Goal: Task Accomplishment & Management: Manage account settings

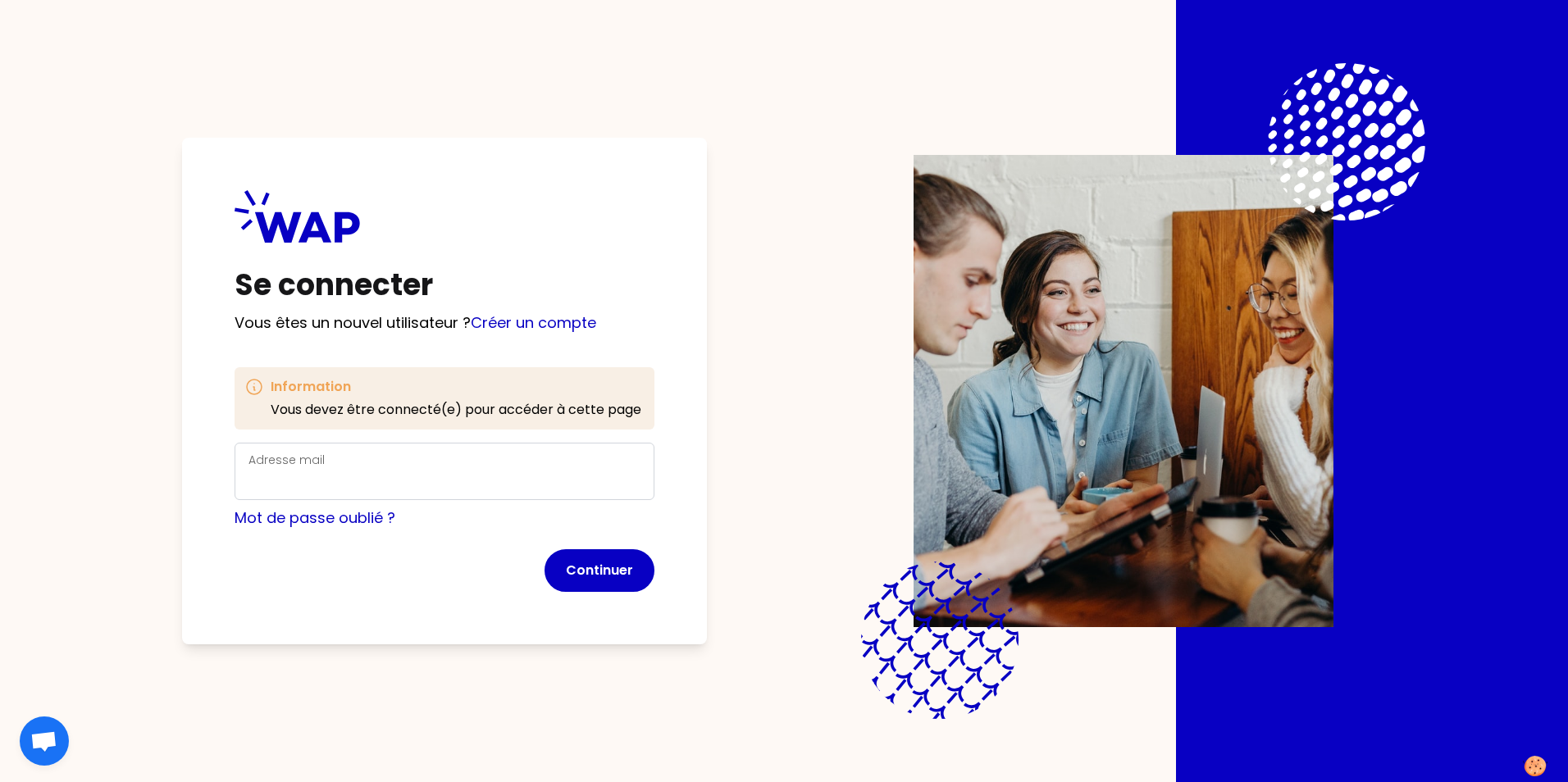
click at [425, 451] on div "Adresse mail" at bounding box center [444, 472] width 392 height 43
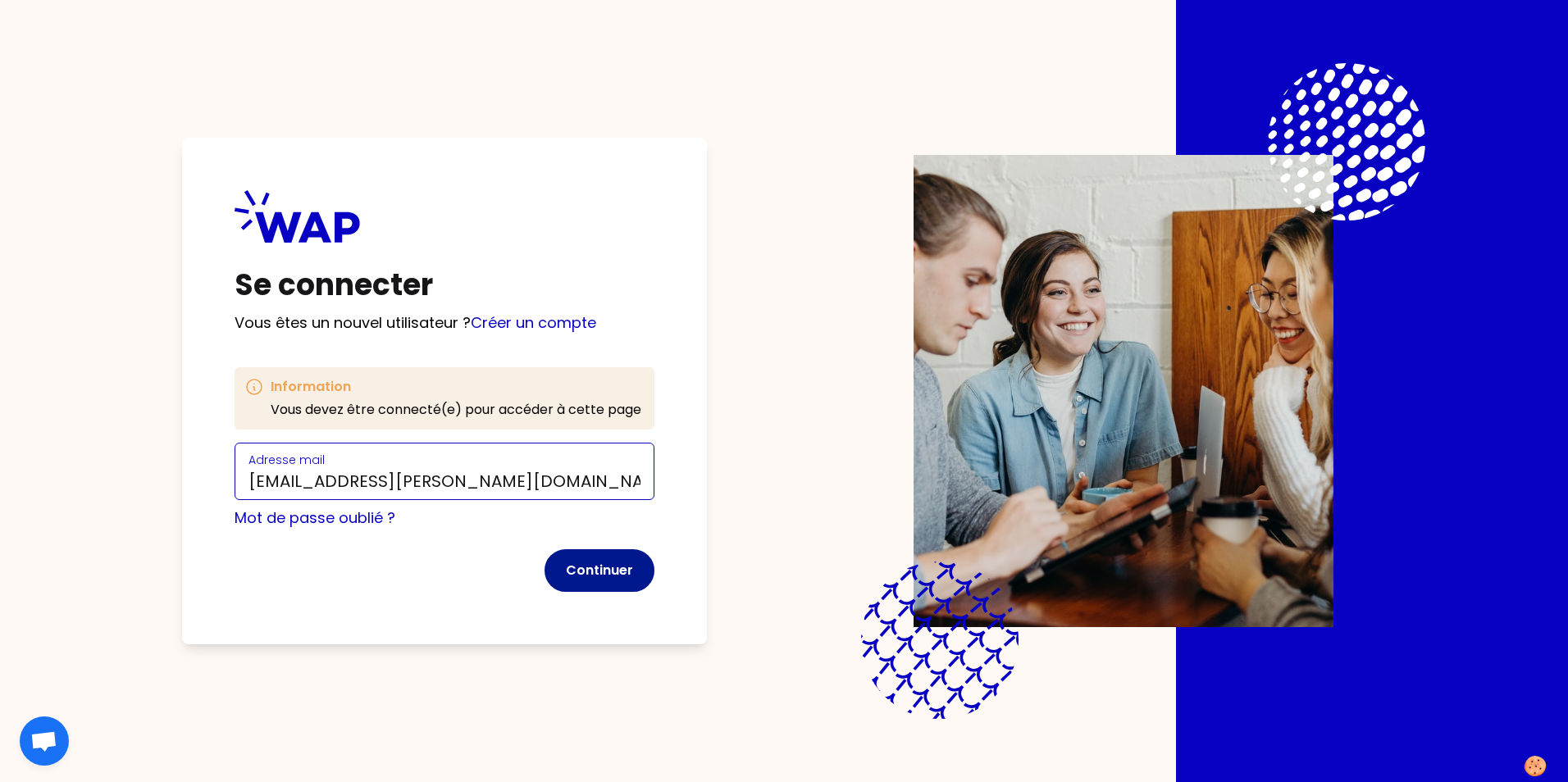
type input "[EMAIL_ADDRESS][PERSON_NAME][DOMAIN_NAME]"
click at [574, 571] on button "Continuer" at bounding box center [600, 571] width 110 height 43
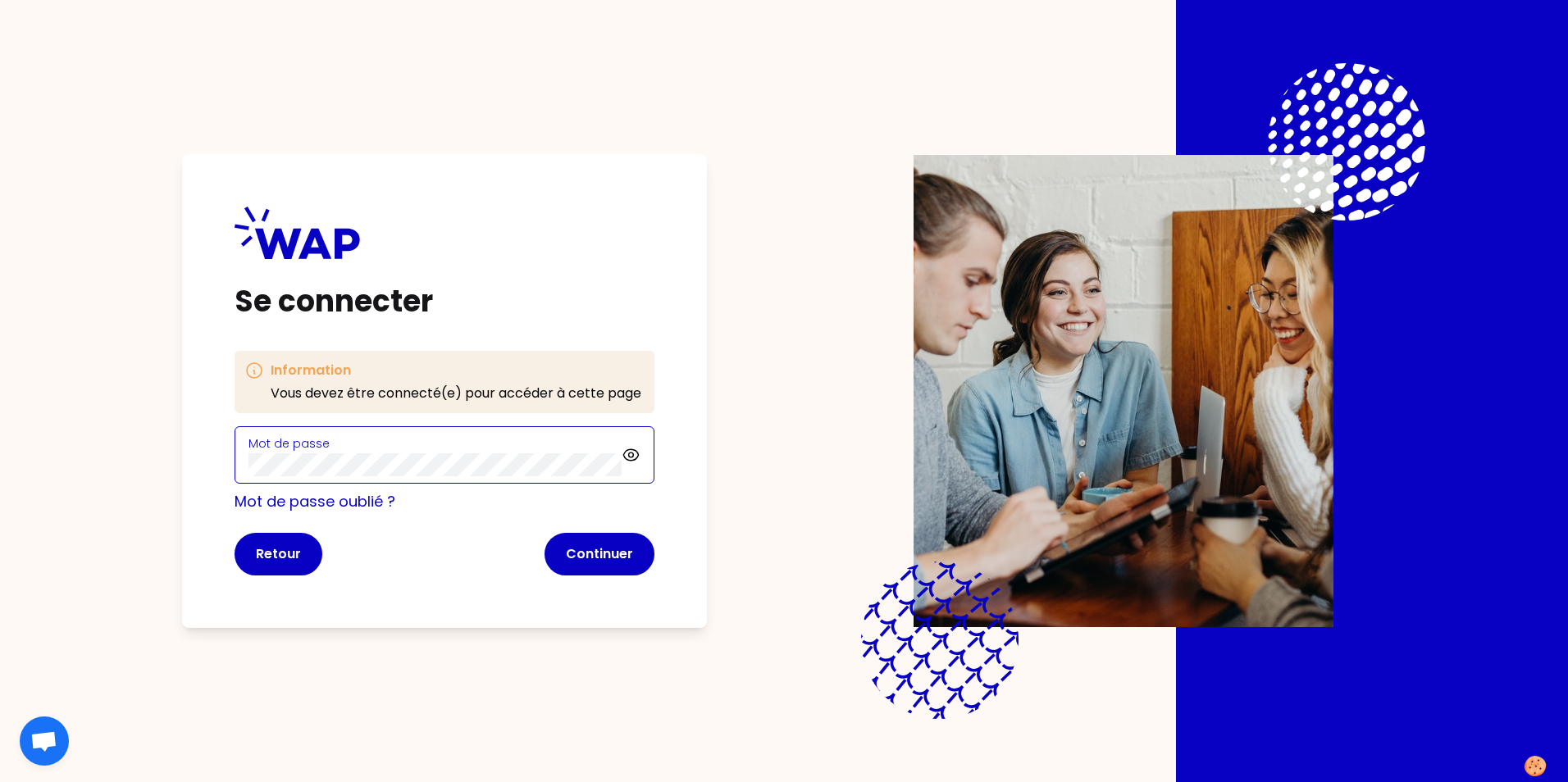
click button "Continuer" at bounding box center [600, 555] width 110 height 43
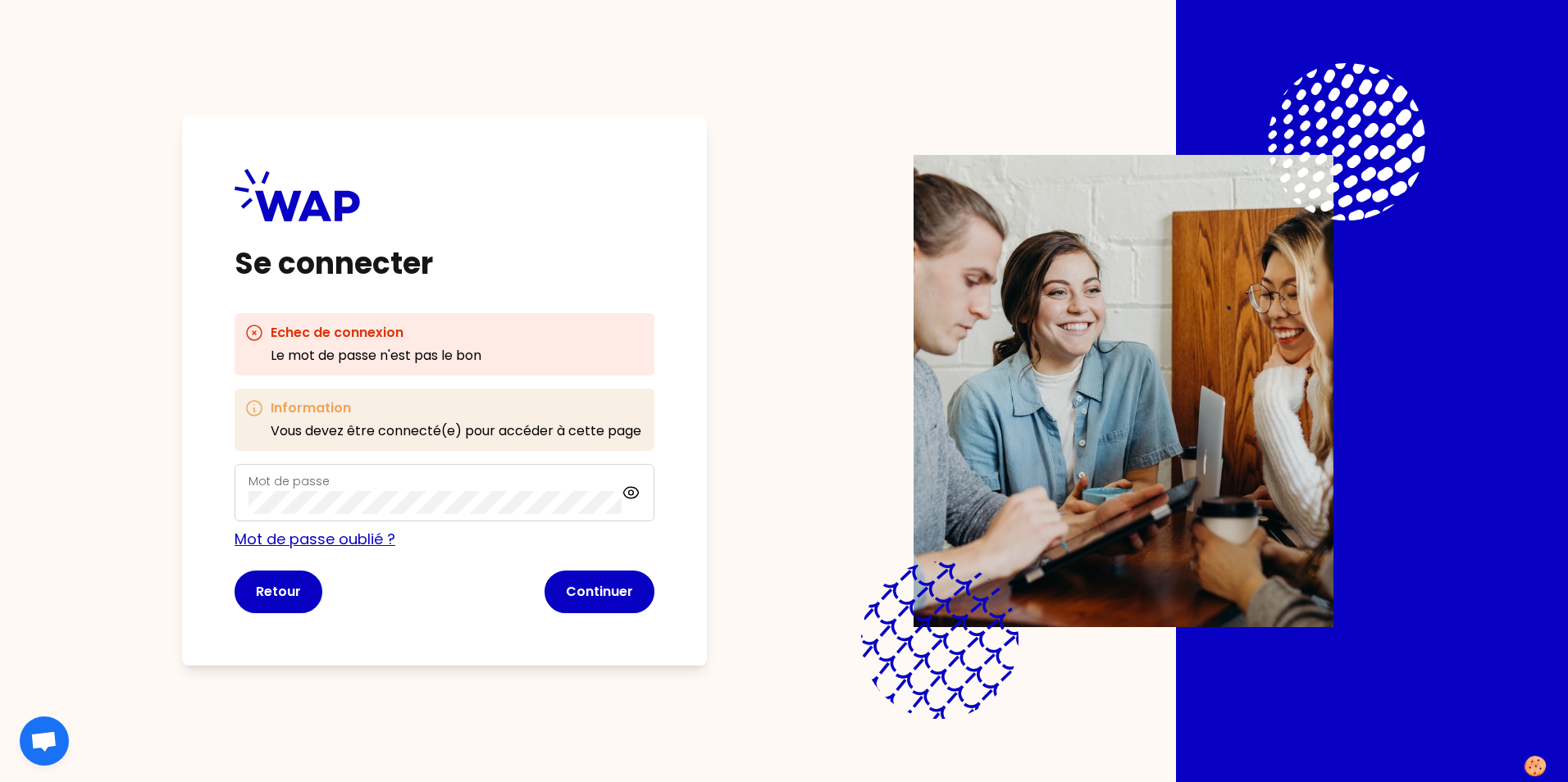
click at [339, 537] on link "Mot de passe oublié ?" at bounding box center [315, 539] width 161 height 20
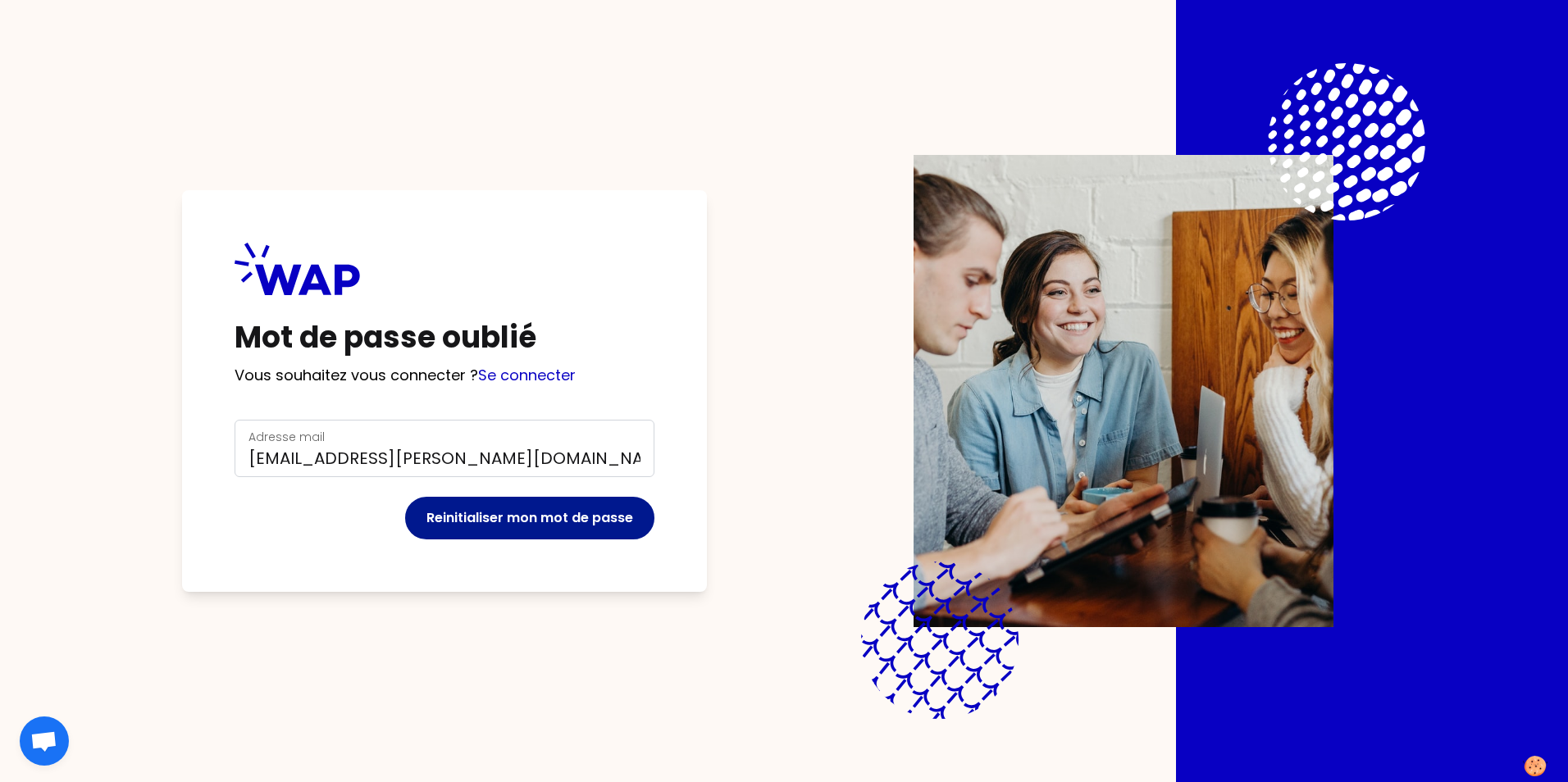
click at [540, 520] on button "Reinitialiser mon mot de passe" at bounding box center [530, 518] width 249 height 43
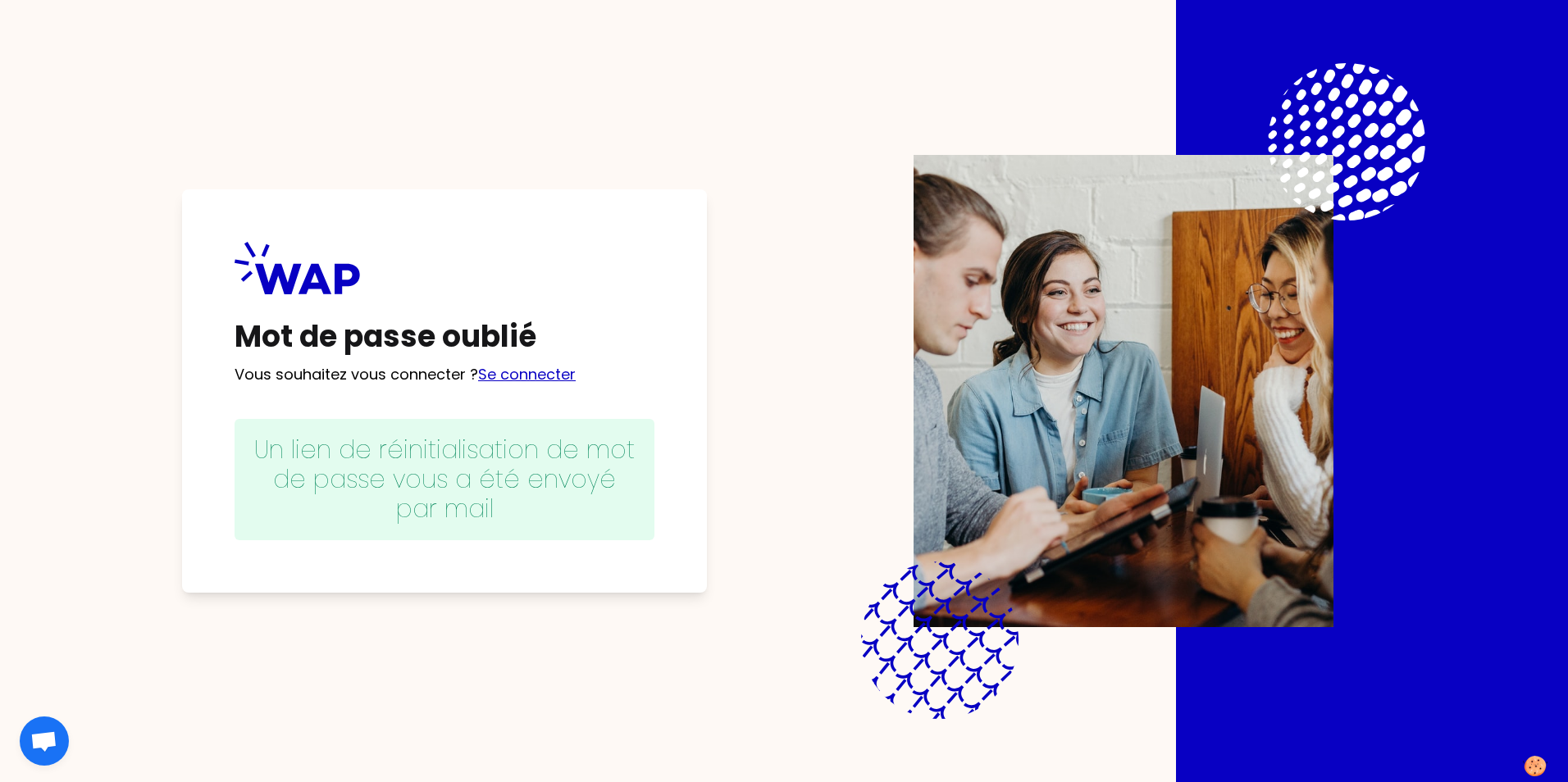
click at [533, 373] on link "Se connecter" at bounding box center [527, 374] width 98 height 20
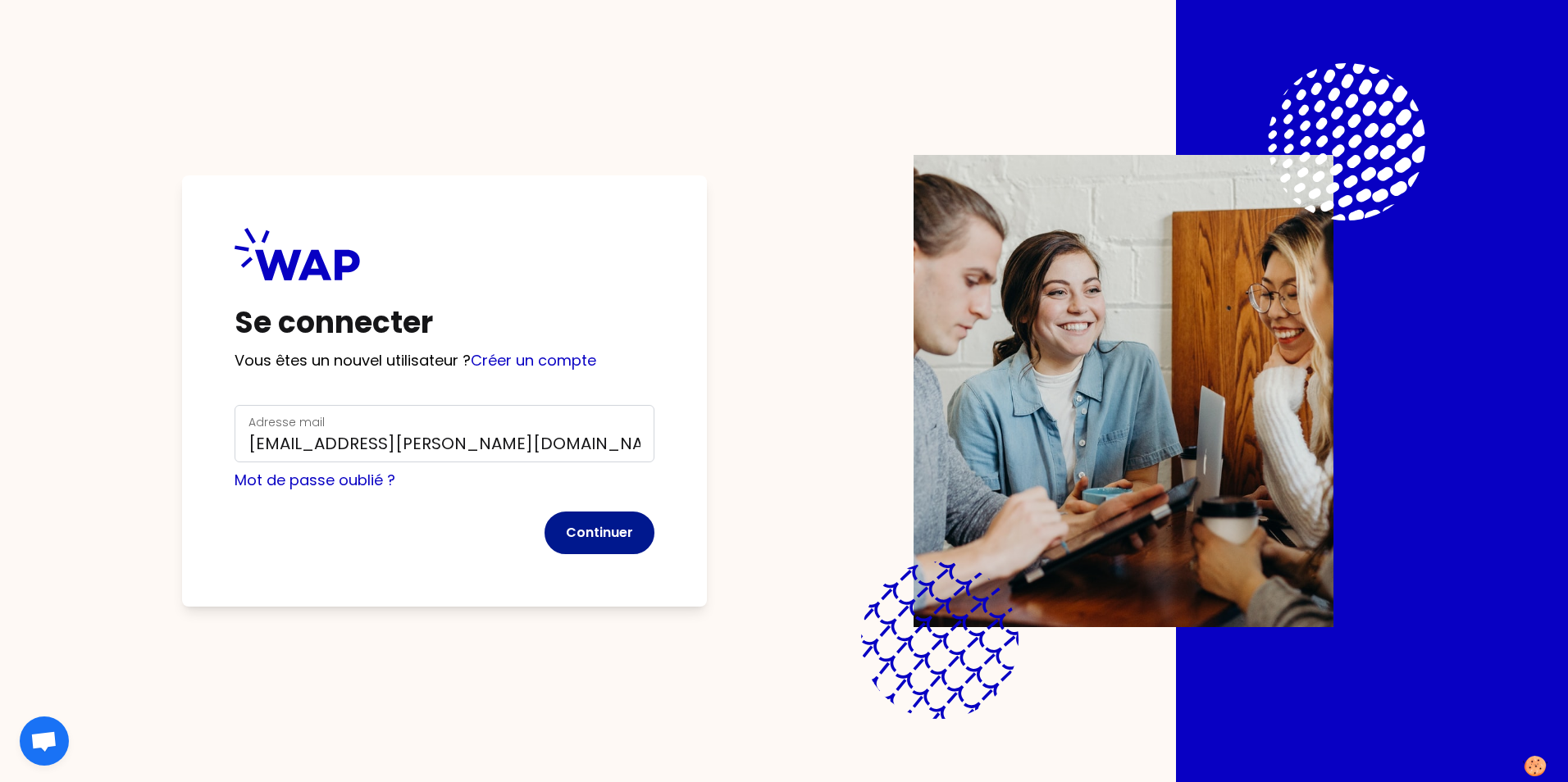
click at [608, 535] on button "Continuer" at bounding box center [600, 533] width 110 height 43
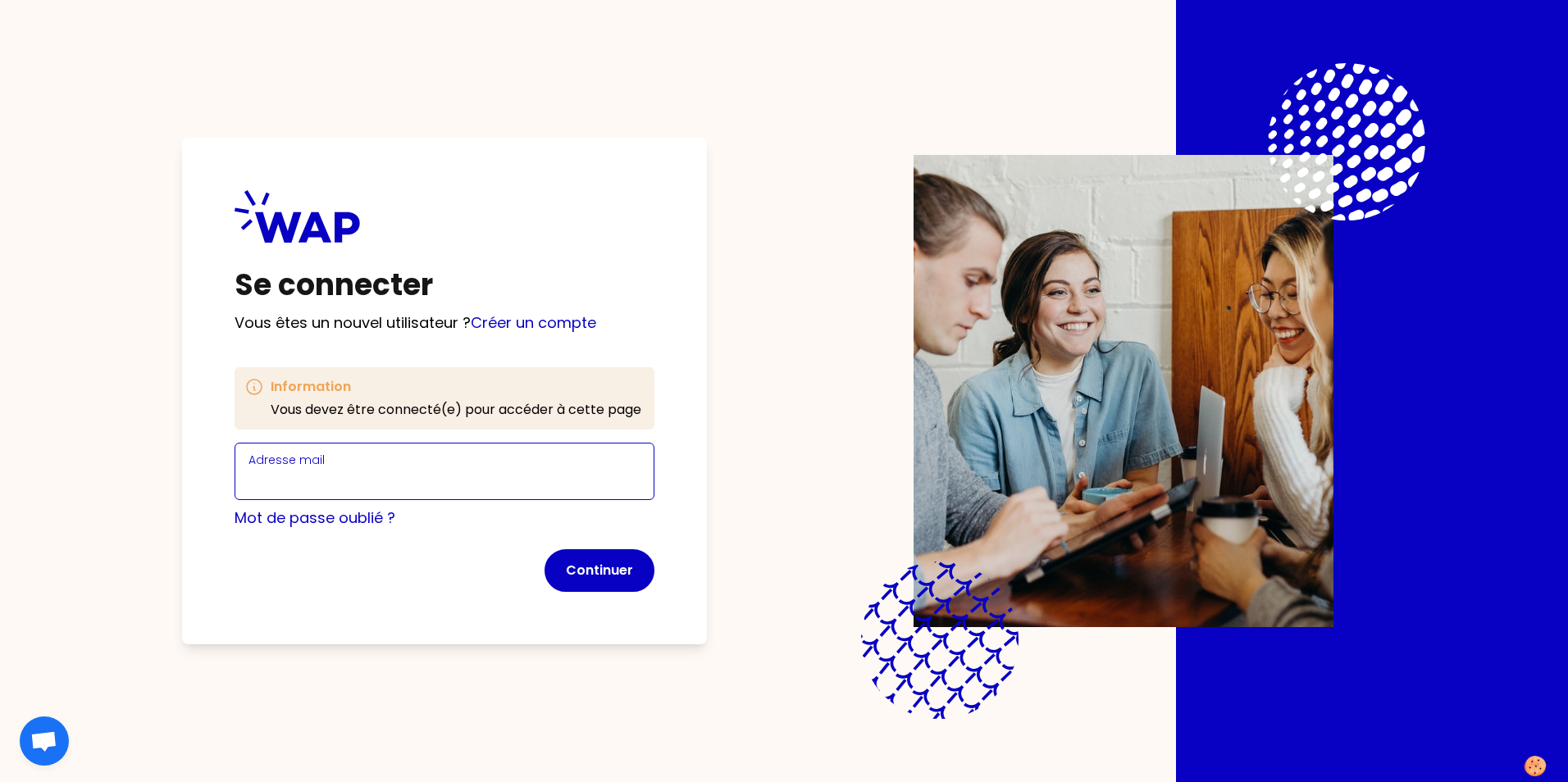
click at [348, 475] on input "Adresse mail" at bounding box center [444, 482] width 392 height 23
type input "[EMAIL_ADDRESS][PERSON_NAME][DOMAIN_NAME]"
click button "Continuer" at bounding box center [600, 571] width 110 height 43
click at [516, 326] on link "Créer un compte" at bounding box center [533, 323] width 125 height 20
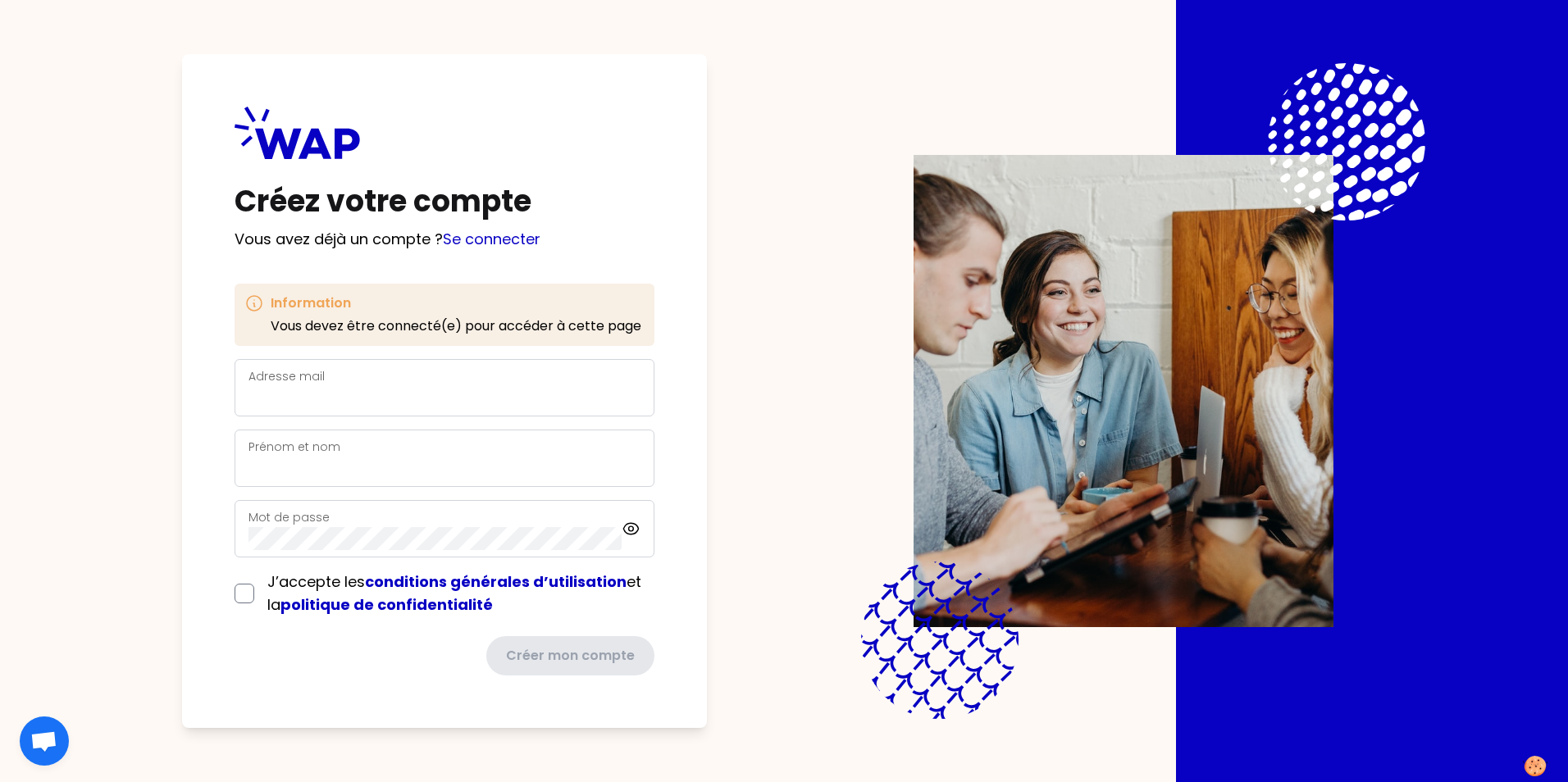
click at [458, 371] on div "Adresse mail" at bounding box center [444, 387] width 392 height 43
type input "[EMAIL_ADDRESS][PERSON_NAME][DOMAIN_NAME]"
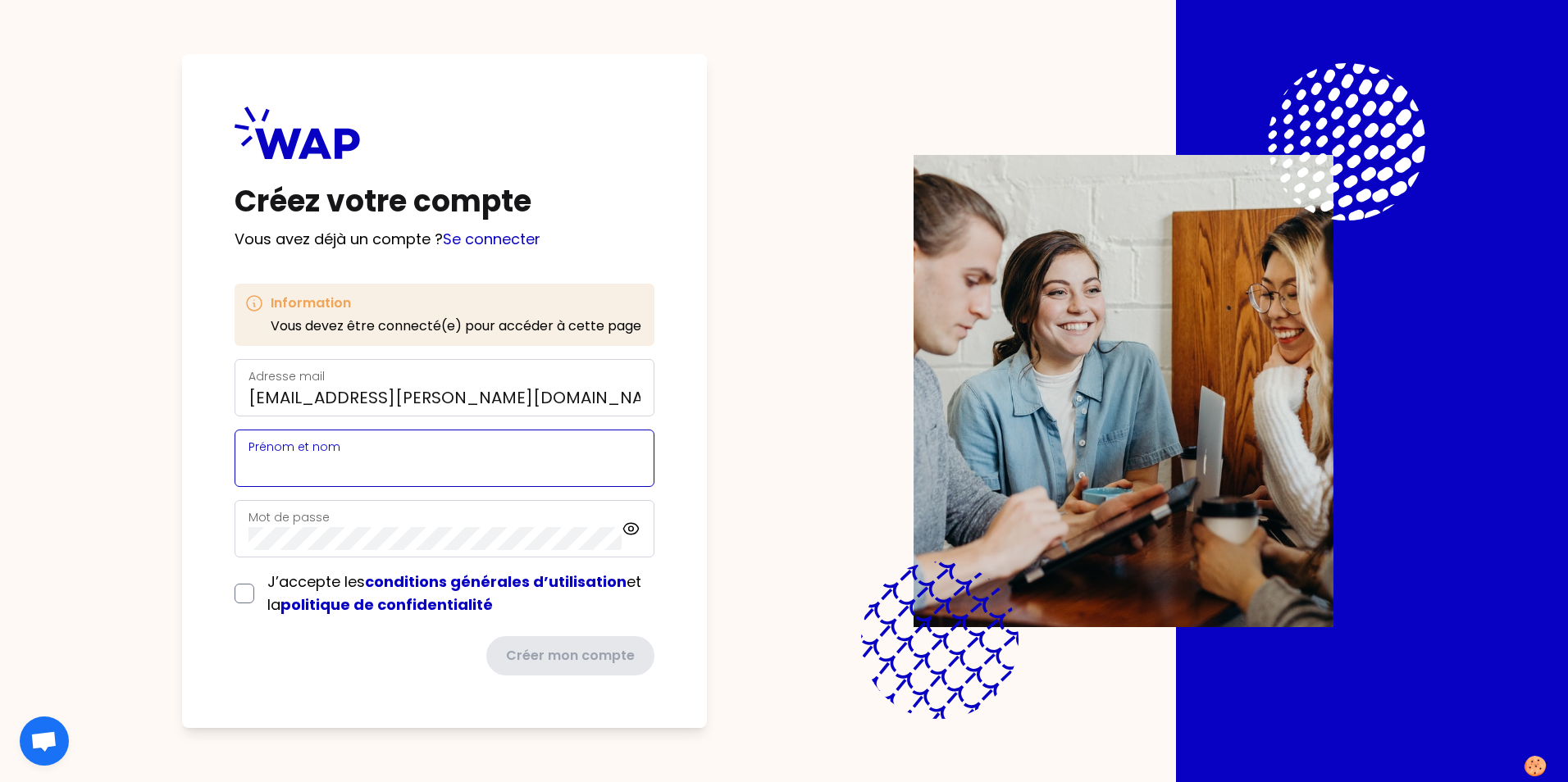
click at [386, 460] on input "Prénom et nom" at bounding box center [444, 468] width 392 height 23
type input "Emmanuelle ROLAND"
click at [249, 599] on input "checkbox" at bounding box center [244, 594] width 20 height 20
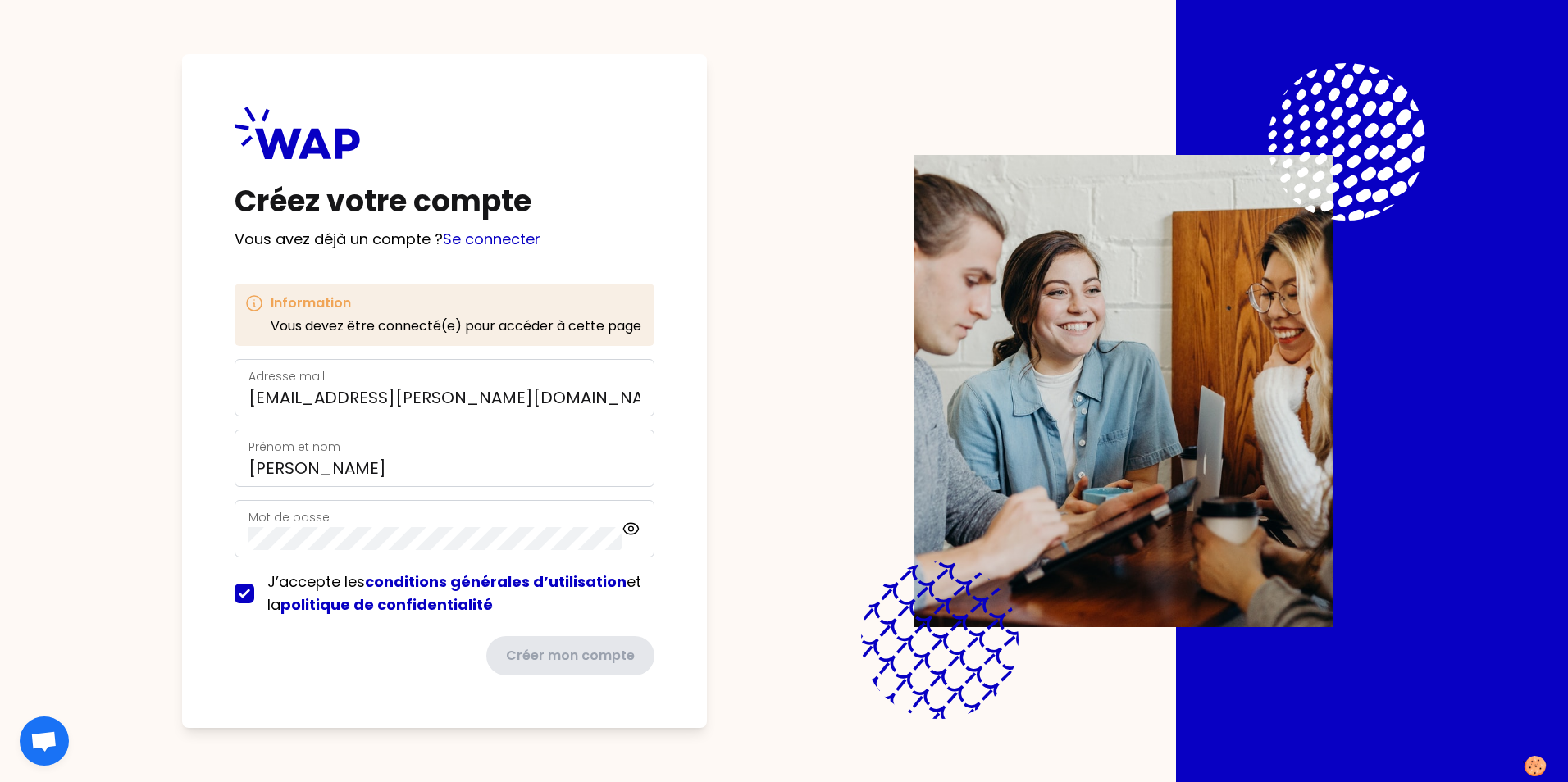
checkbox input "true"
click at [612, 658] on button "Créer mon compte" at bounding box center [568, 656] width 172 height 43
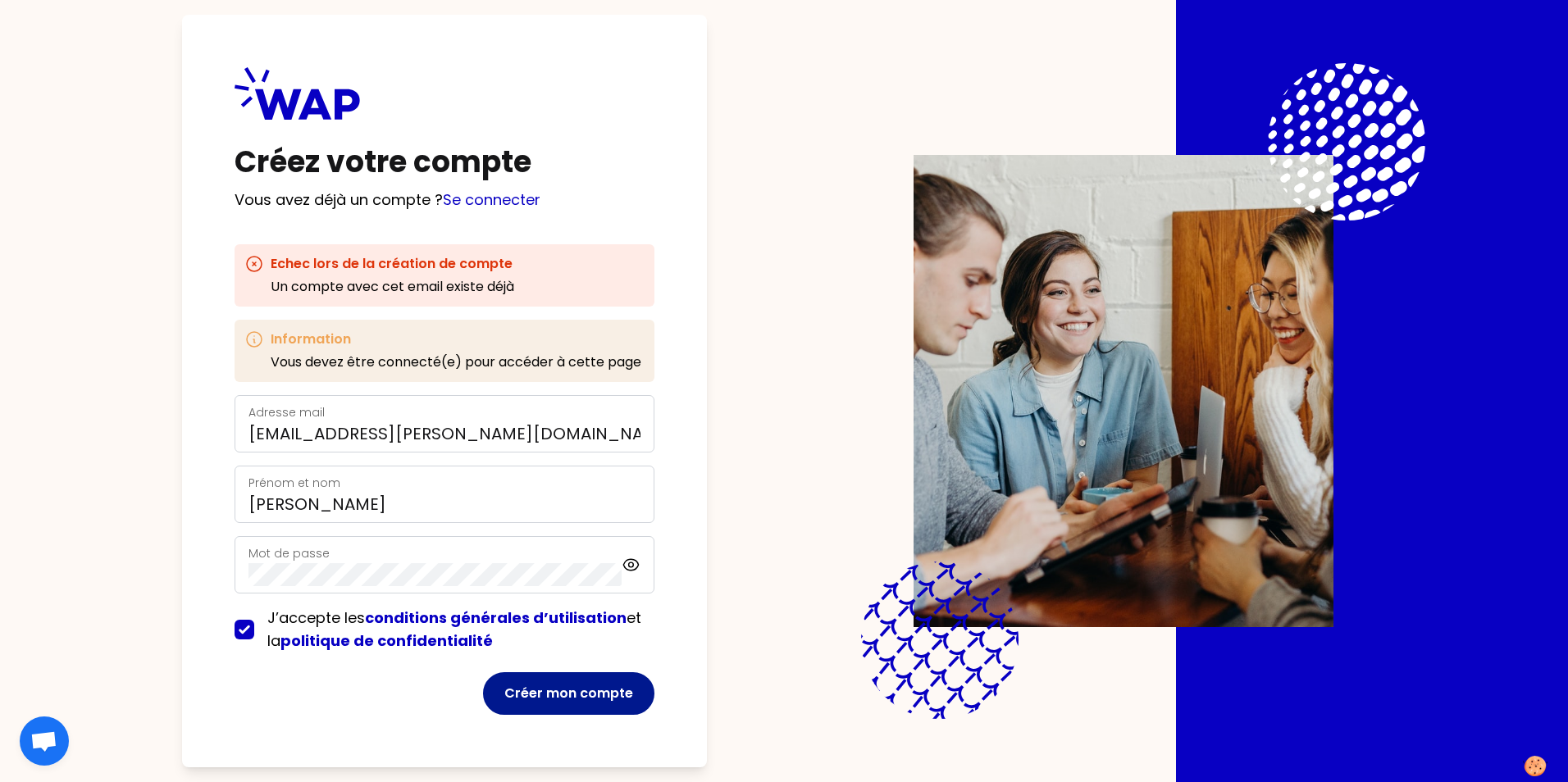
click at [603, 696] on button "Créer mon compte" at bounding box center [568, 694] width 172 height 43
click at [610, 685] on button "Créer mon compte" at bounding box center [568, 694] width 172 height 43
click at [630, 694] on button "Créer mon compte" at bounding box center [568, 694] width 172 height 43
click at [537, 692] on button "Créer mon compte" at bounding box center [568, 694] width 172 height 43
click at [0, 781] on com-1password-button at bounding box center [0, 782] width 0 height 0
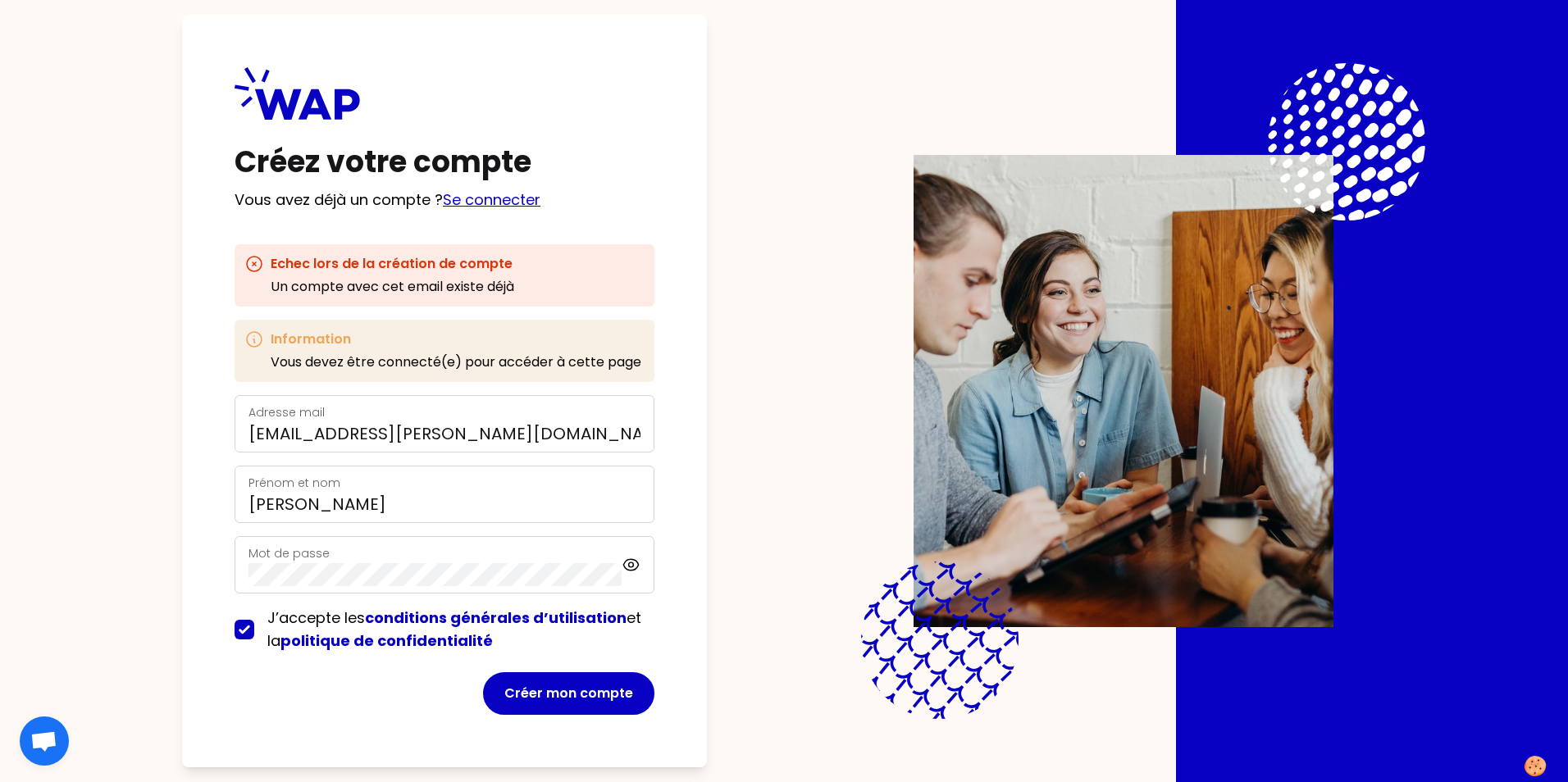
click at [496, 198] on link "Se connecter" at bounding box center [492, 199] width 98 height 20
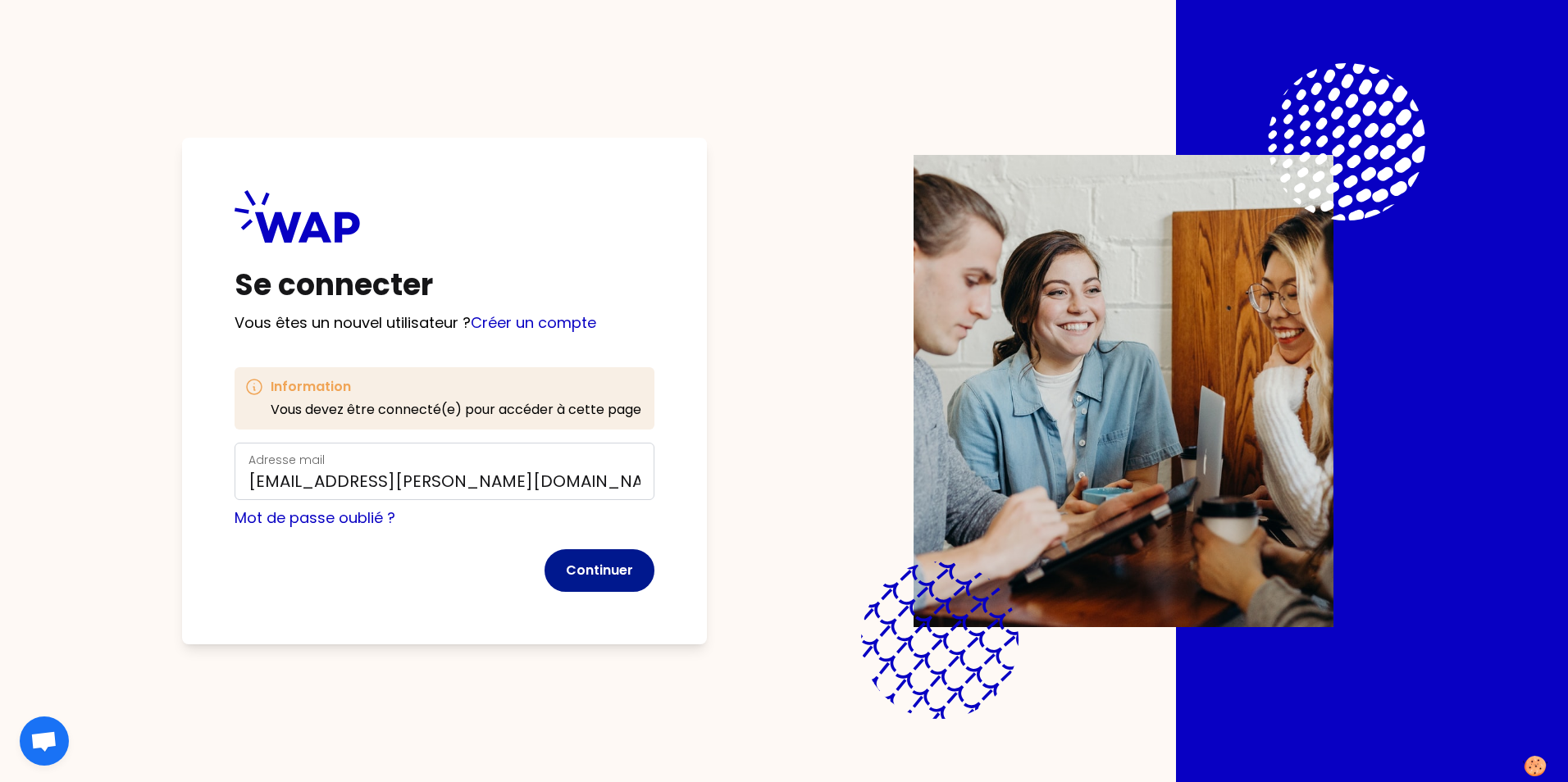
click at [591, 574] on button "Continuer" at bounding box center [600, 571] width 110 height 43
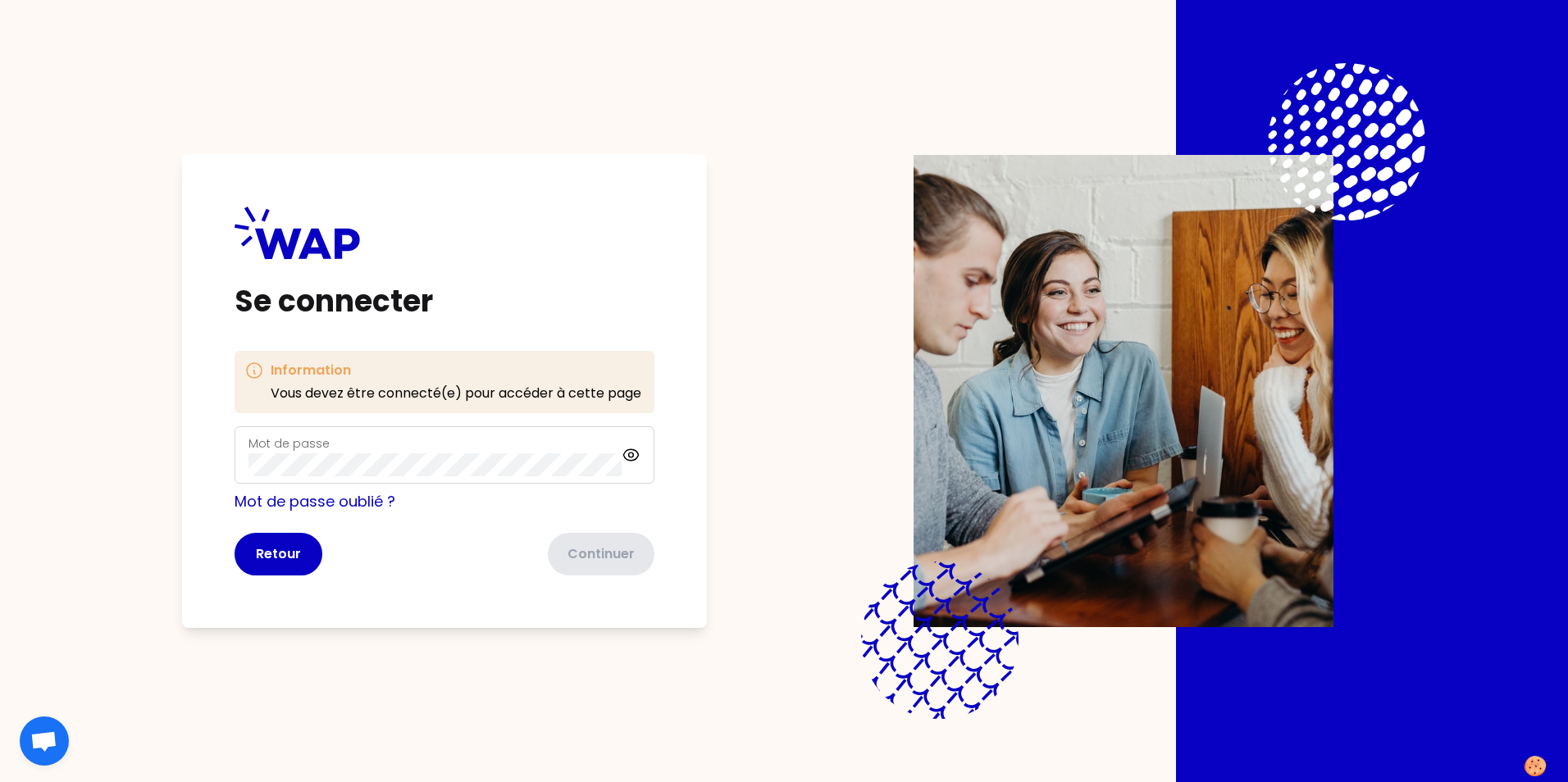
click at [473, 447] on div "Mot de passe" at bounding box center [436, 455] width 373 height 43
click at [0, 781] on com-1password-button at bounding box center [0, 782] width 0 height 0
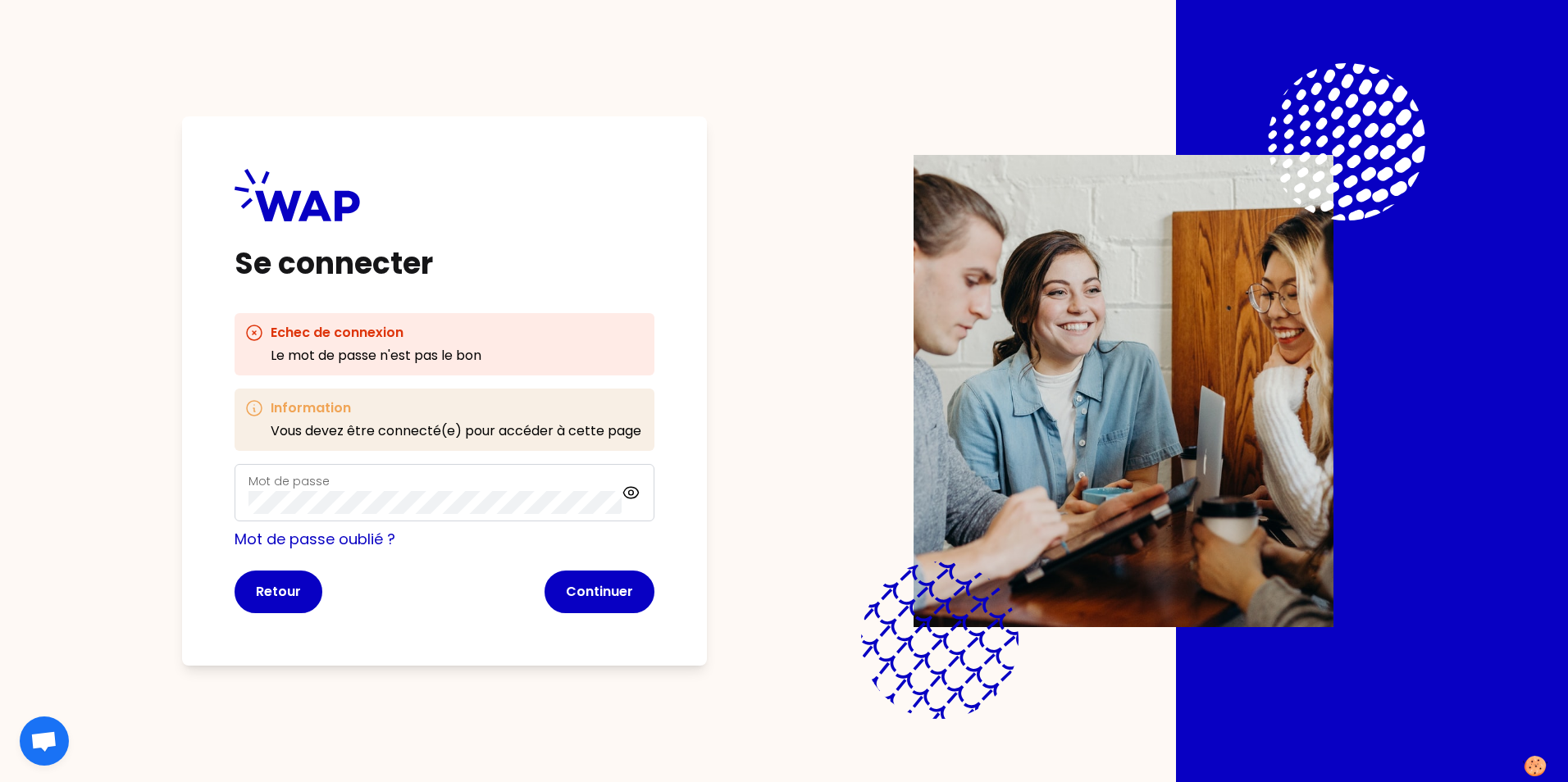
click at [642, 593] on button "Continuer" at bounding box center [600, 592] width 110 height 43
click at [593, 591] on button "Continuer" at bounding box center [600, 592] width 110 height 43
click at [594, 590] on button "Continuer" at bounding box center [600, 592] width 110 height 43
click at [631, 494] on icon at bounding box center [630, 492] width 19 height 20
drag, startPoint x: 627, startPoint y: 567, endPoint x: 620, endPoint y: 576, distance: 11.4
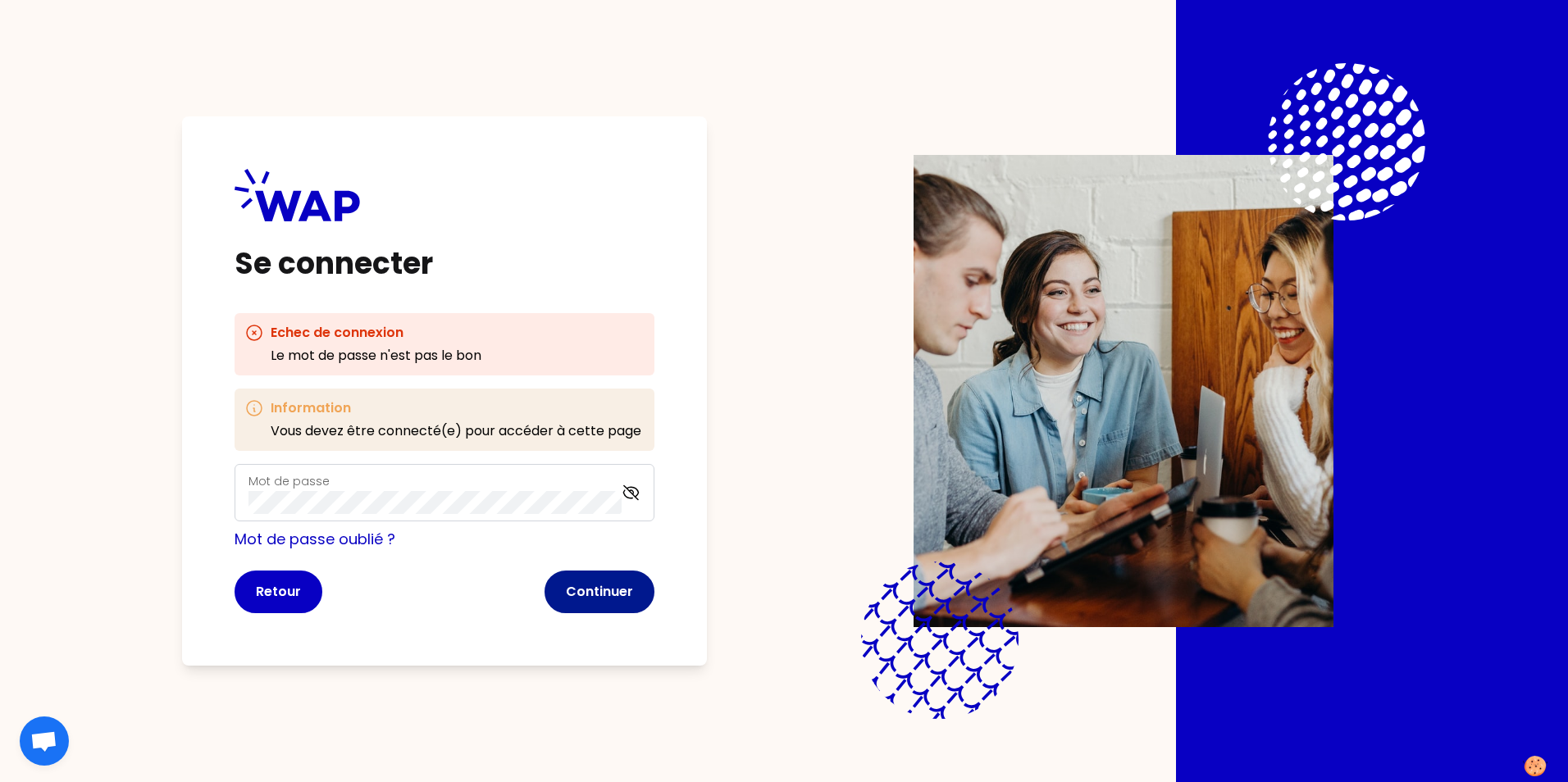
click at [620, 576] on form "Mot de passe Mot de passe oublié ? Retour Continuer" at bounding box center [444, 539] width 420 height 149
drag, startPoint x: 620, startPoint y: 576, endPoint x: 612, endPoint y: 587, distance: 13.6
click at [612, 587] on button "Continuer" at bounding box center [600, 592] width 110 height 43
click at [356, 536] on link "Mot de passe oublié ?" at bounding box center [315, 539] width 161 height 20
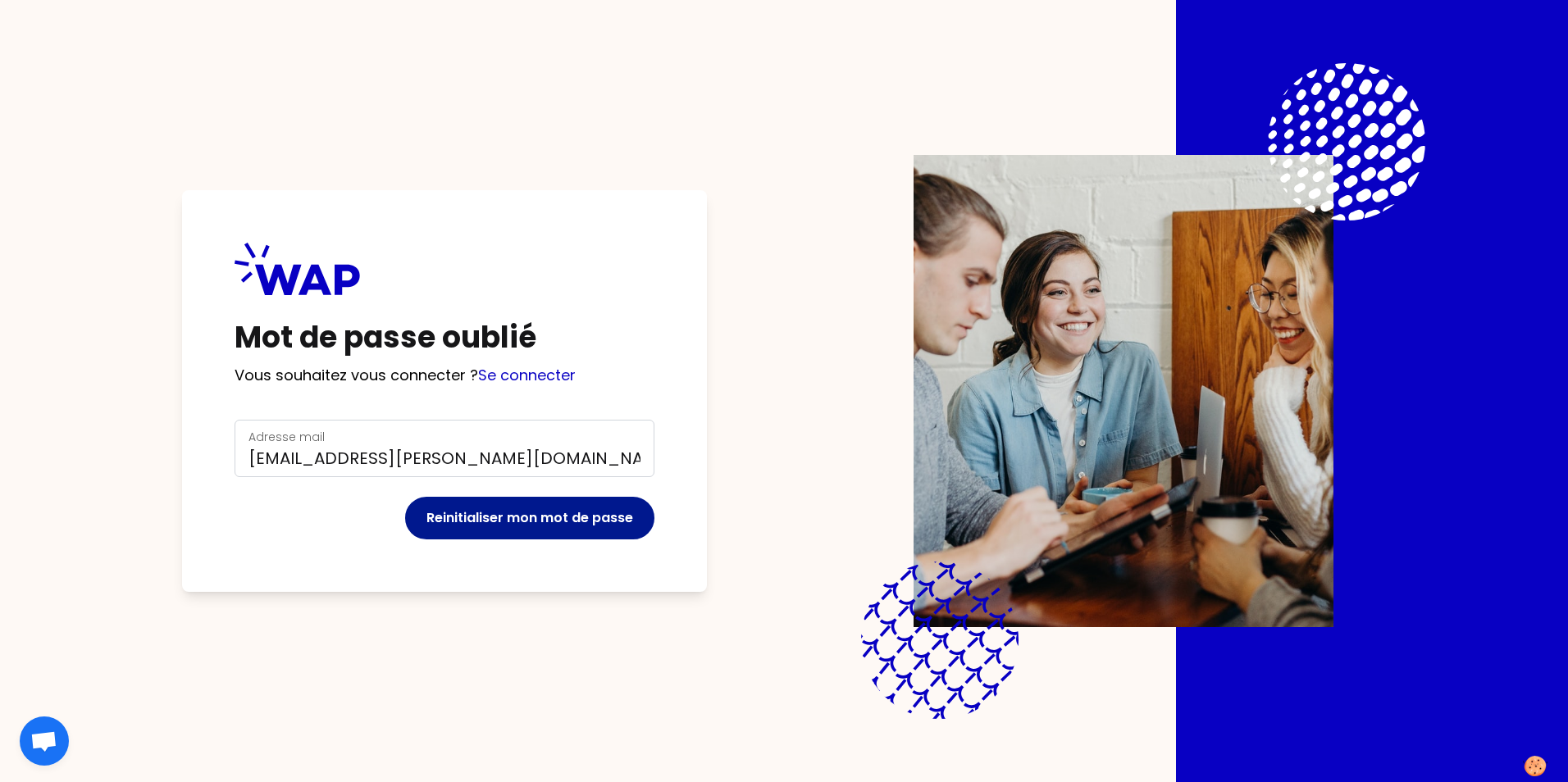
click at [521, 523] on button "Reinitialiser mon mot de passe" at bounding box center [530, 518] width 249 height 43
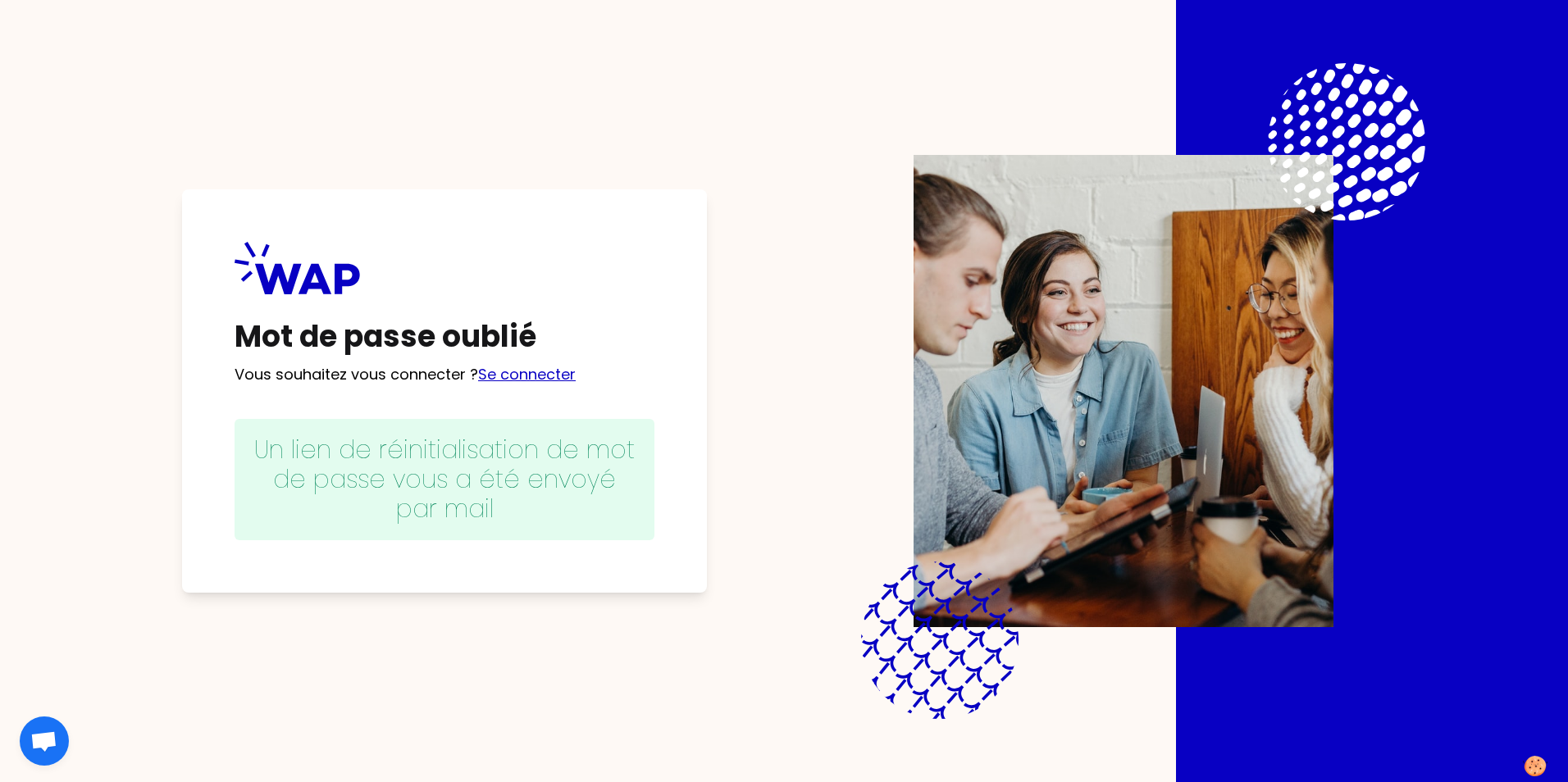
click at [531, 376] on link "Se connecter" at bounding box center [527, 374] width 98 height 20
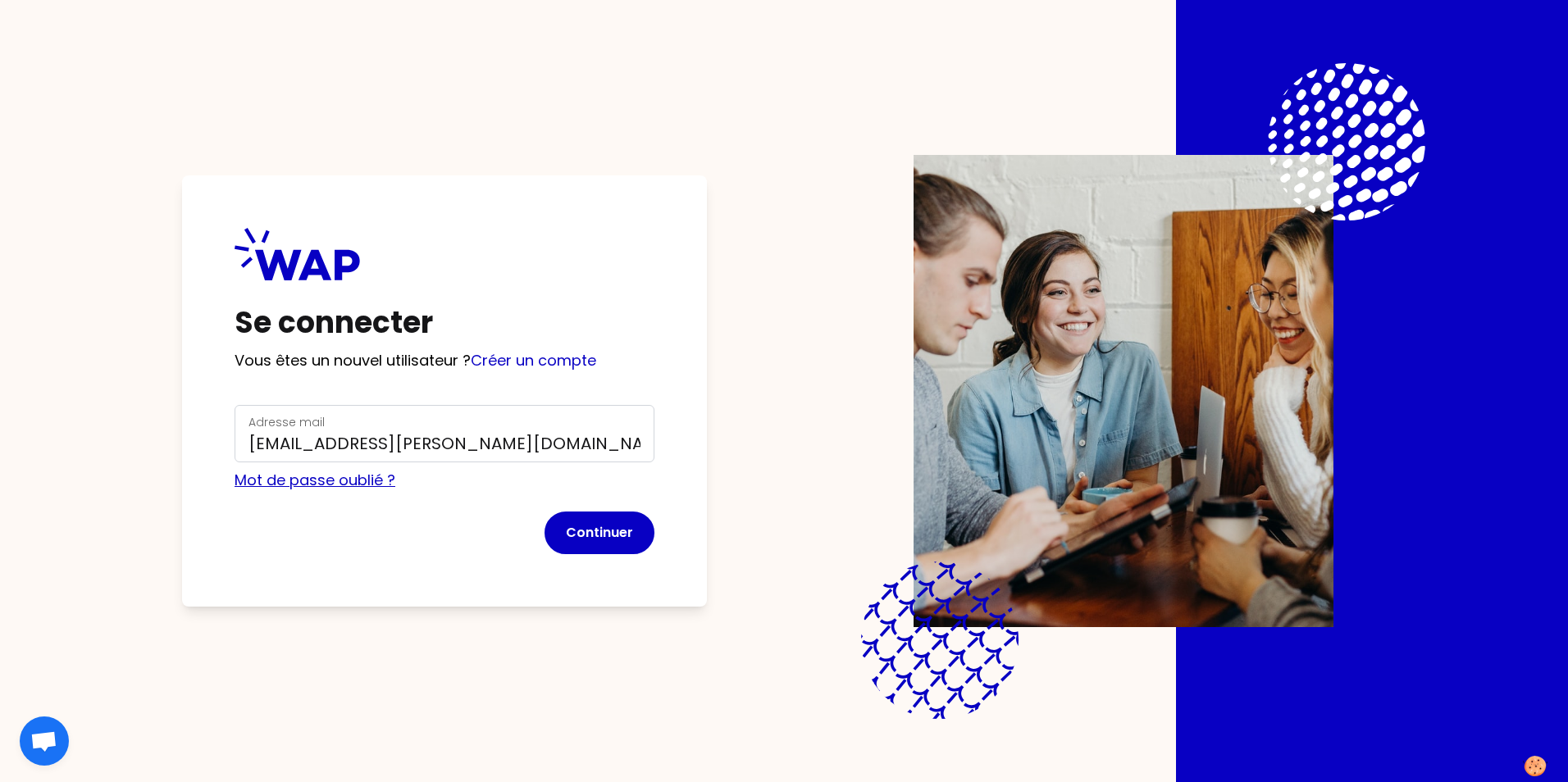
click at [364, 477] on link "Mot de passe oublié ?" at bounding box center [315, 480] width 161 height 20
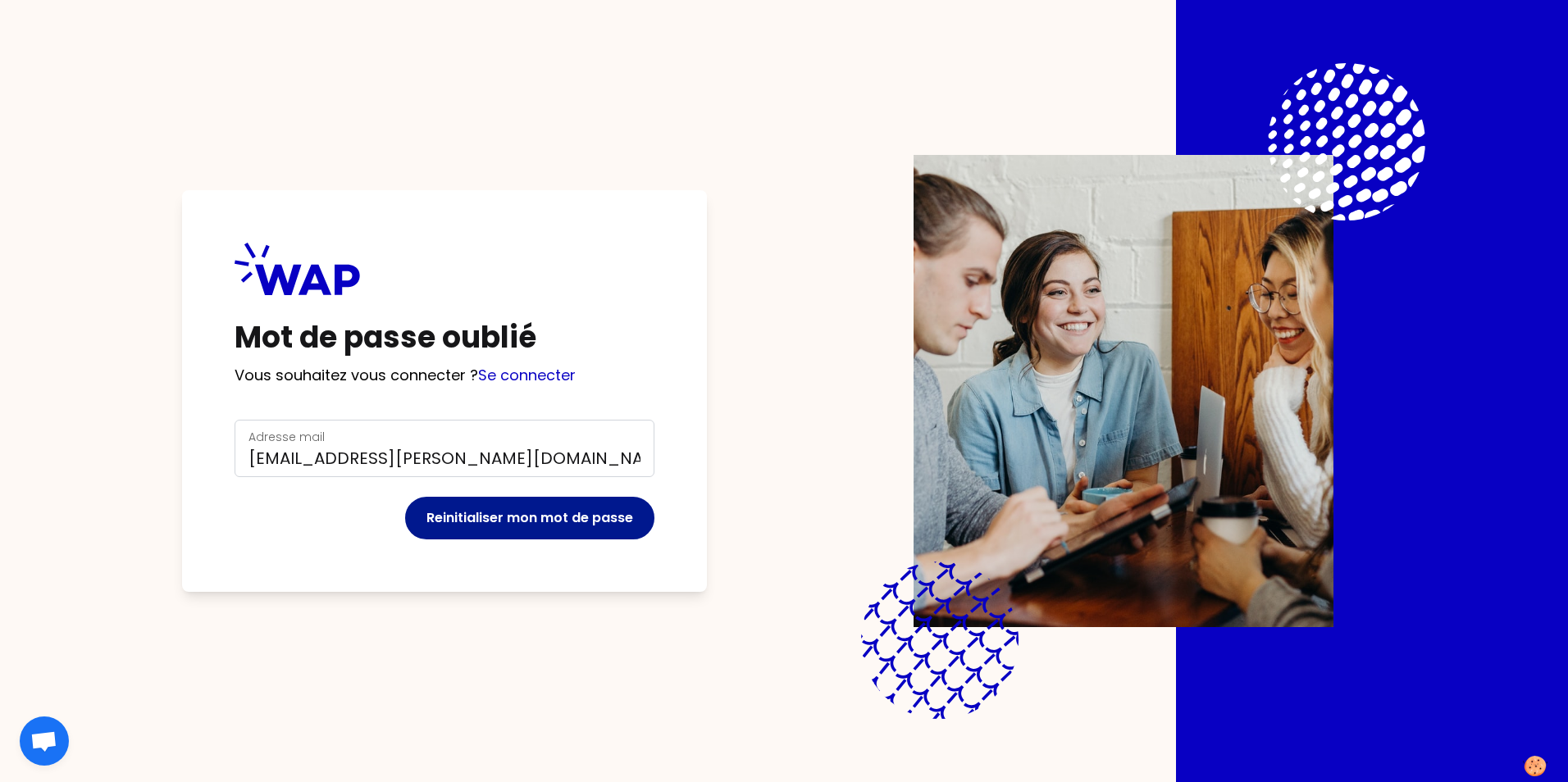
click at [499, 514] on button "Reinitialiser mon mot de passe" at bounding box center [530, 518] width 249 height 43
